Goal: Contribute content: Add original content to the website for others to see

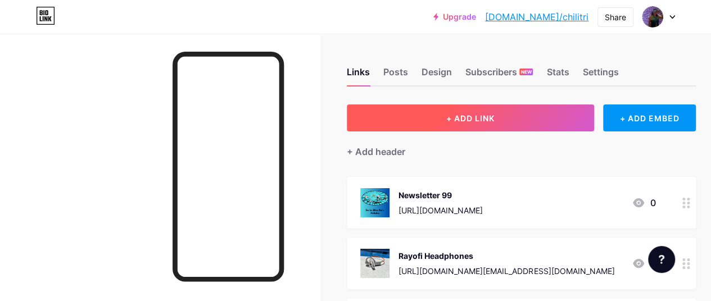
click at [455, 123] on span "+ ADD LINK" at bounding box center [470, 119] width 48 height 10
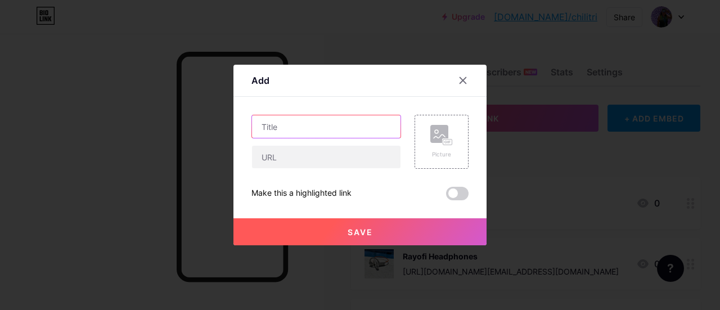
click at [304, 131] on input "text" at bounding box center [326, 126] width 148 height 22
type input "Newsletter 100"
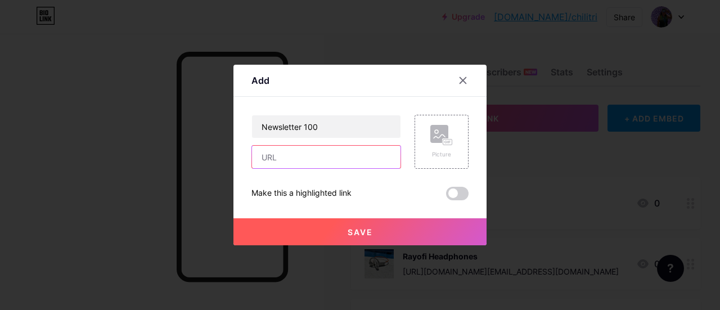
click at [315, 159] on input "text" at bounding box center [326, 157] width 148 height 22
paste input "[URL][DOMAIN_NAME]"
type input "[URL][DOMAIN_NAME]"
click at [443, 143] on rect at bounding box center [447, 142] width 9 height 6
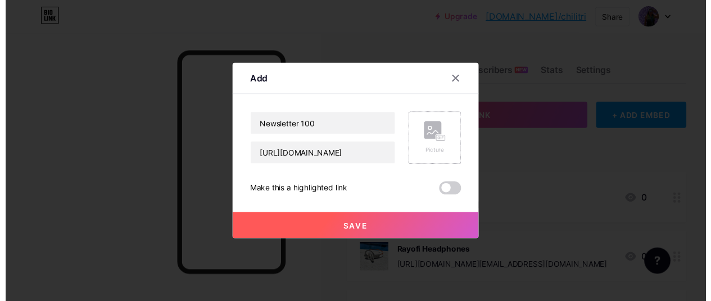
scroll to position [0, 0]
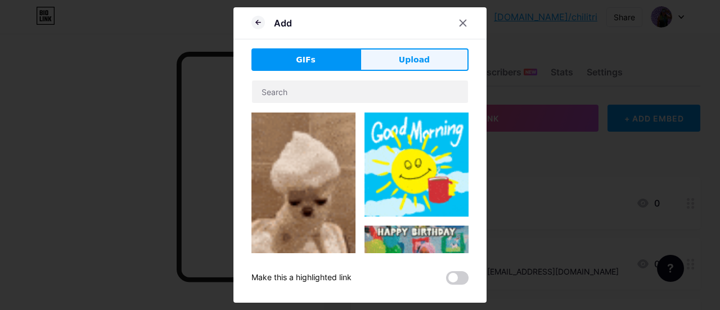
click at [419, 60] on span "Upload" at bounding box center [414, 60] width 31 height 12
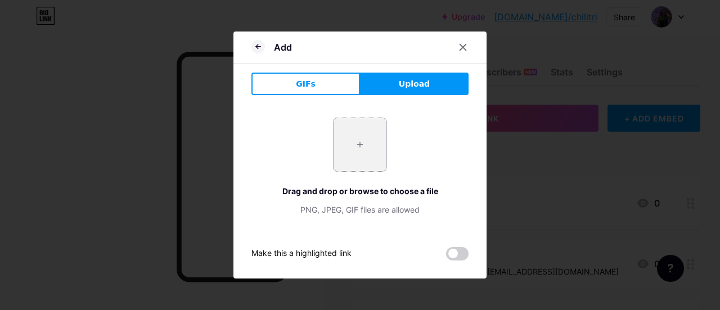
click at [359, 143] on input "file" at bounding box center [359, 144] width 53 height 53
type input "C:\fakepath\[PERSON_NAME] rollers.PNG"
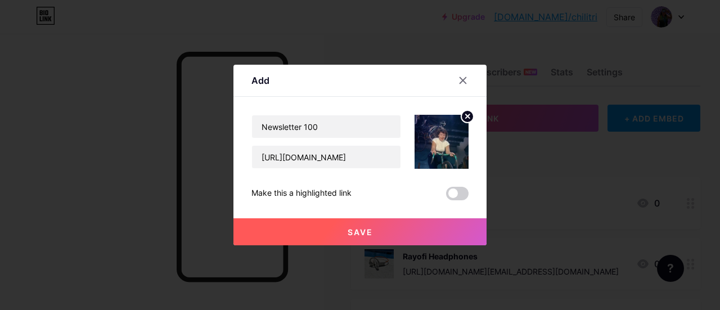
click at [362, 230] on span "Save" at bounding box center [359, 232] width 25 height 10
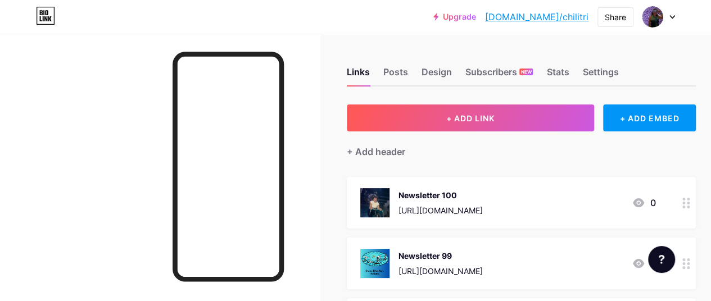
click at [690, 267] on circle at bounding box center [688, 267] width 3 height 3
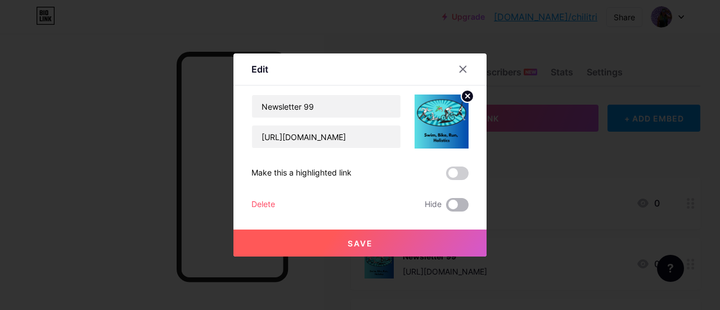
click at [457, 204] on span at bounding box center [457, 204] width 22 height 13
click at [446, 207] on input "checkbox" at bounding box center [446, 207] width 0 height 0
click at [361, 237] on button "Save" at bounding box center [359, 242] width 253 height 27
